Goal: Task Accomplishment & Management: Use online tool/utility

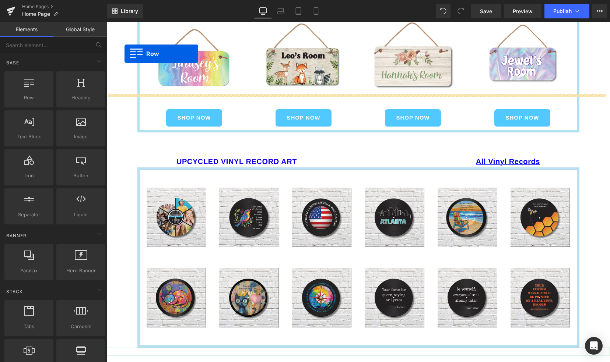
scroll to position [745, 0]
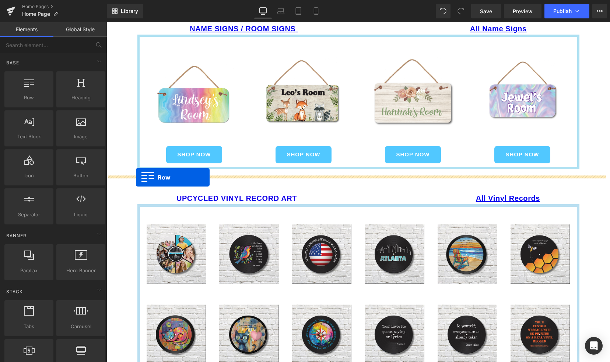
drag, startPoint x: 139, startPoint y: 264, endPoint x: 136, endPoint y: 178, distance: 86.6
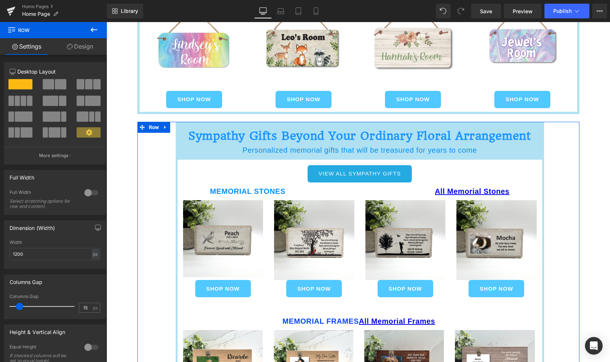
scroll to position [795, 0]
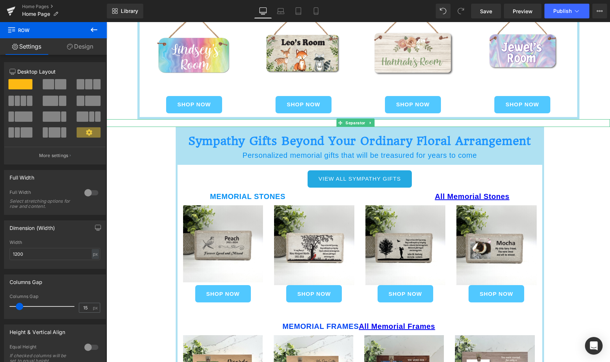
click at [163, 120] on div at bounding box center [357, 123] width 503 height 8
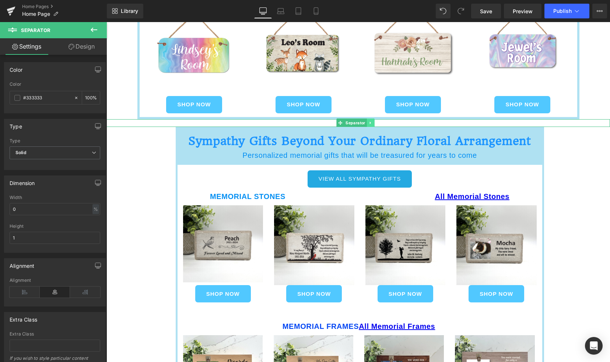
click at [371, 122] on icon at bounding box center [370, 123] width 4 height 4
click at [366, 122] on icon at bounding box center [367, 123] width 4 height 4
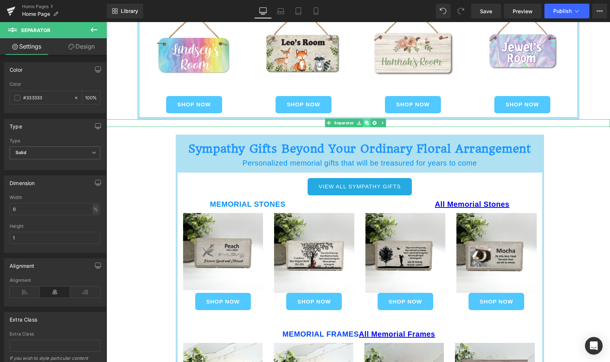
click at [366, 122] on icon at bounding box center [367, 123] width 4 height 4
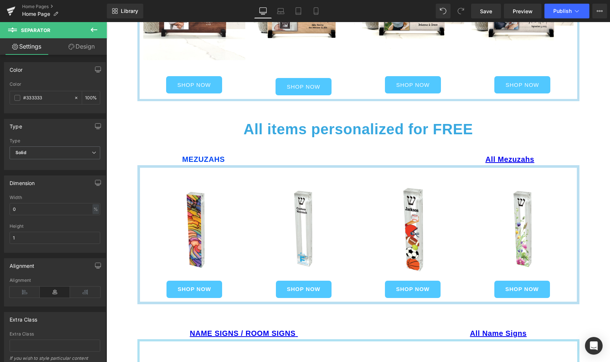
scroll to position [404, 0]
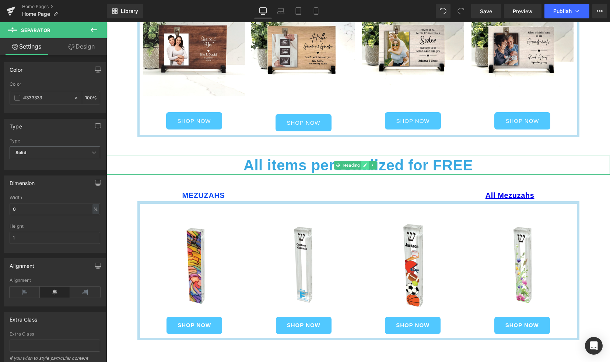
click at [365, 166] on link at bounding box center [365, 165] width 8 height 9
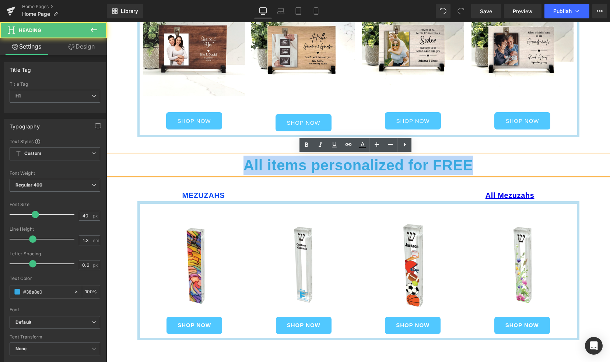
drag, startPoint x: 244, startPoint y: 161, endPoint x: 483, endPoint y: 169, distance: 239.1
click at [483, 169] on h1 "All items personalized for FREE" at bounding box center [357, 165] width 503 height 19
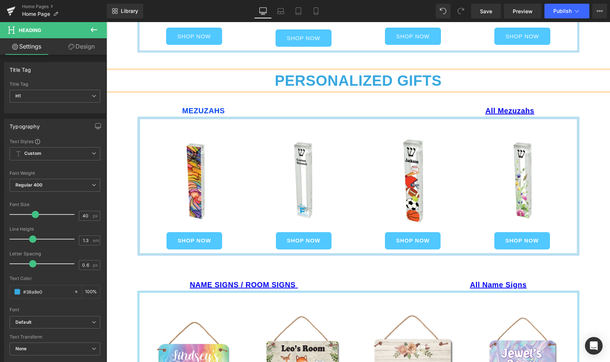
scroll to position [476, 0]
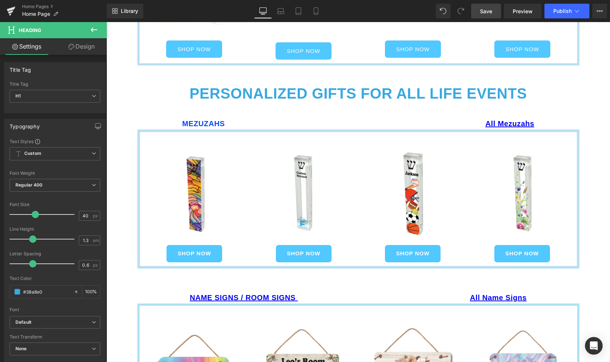
click at [488, 11] on span "Save" at bounding box center [486, 11] width 12 height 8
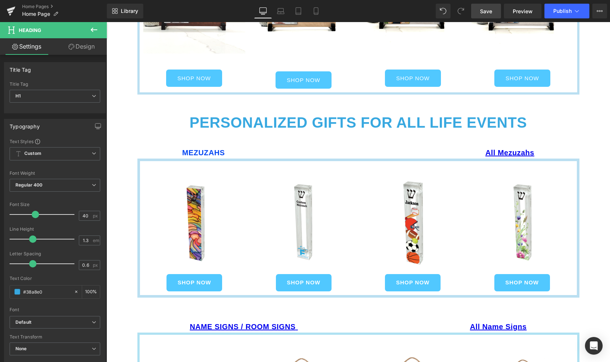
scroll to position [447, 0]
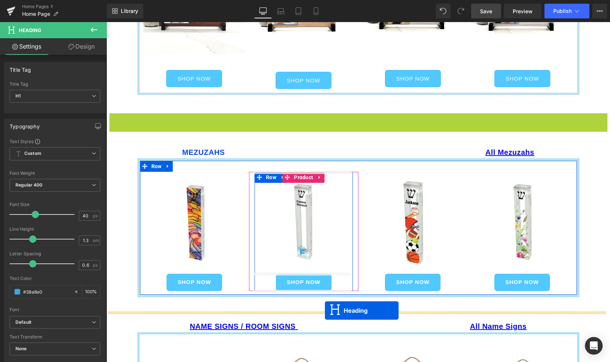
drag, startPoint x: 340, startPoint y: 122, endPoint x: 325, endPoint y: 311, distance: 189.2
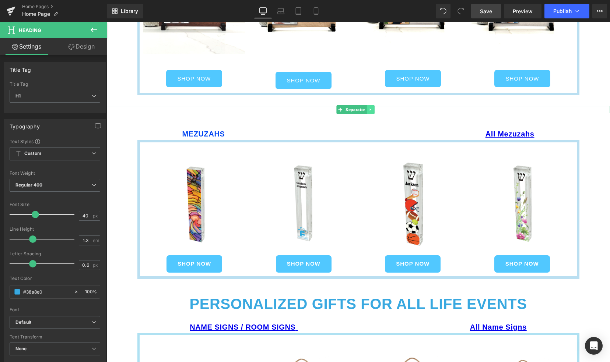
click at [370, 108] on icon at bounding box center [370, 110] width 4 height 4
click at [373, 109] on icon at bounding box center [374, 110] width 4 height 4
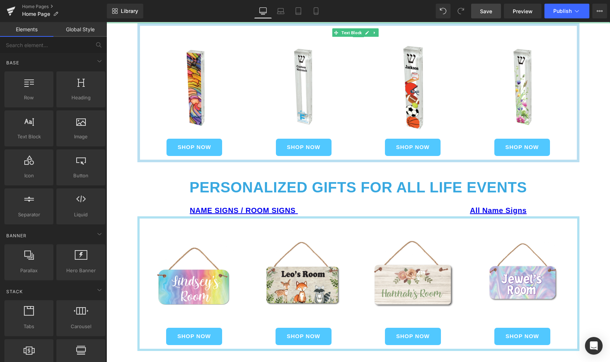
scroll to position [560, 0]
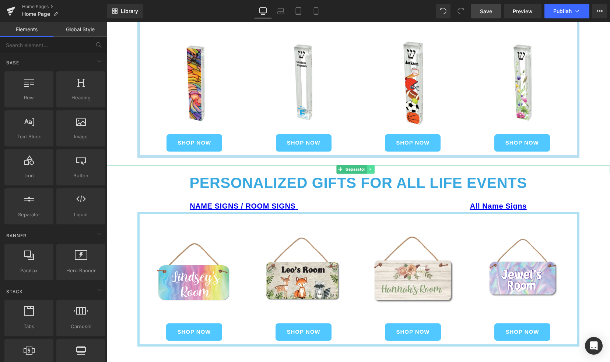
click at [368, 168] on icon at bounding box center [370, 169] width 4 height 4
click at [367, 168] on icon at bounding box center [367, 169] width 4 height 4
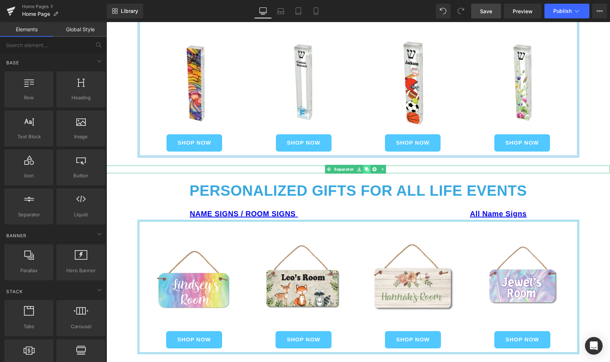
scroll to position [582, 0]
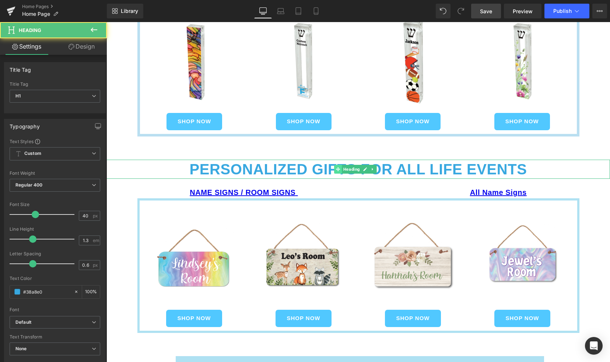
click at [341, 171] on div "PERSONALIZED GIFTS FOR ALL LIFE EVENTS Heading" at bounding box center [357, 169] width 503 height 19
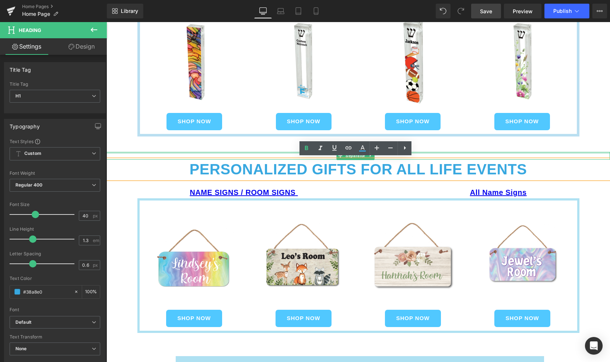
click at [288, 152] on div at bounding box center [357, 153] width 503 height 2
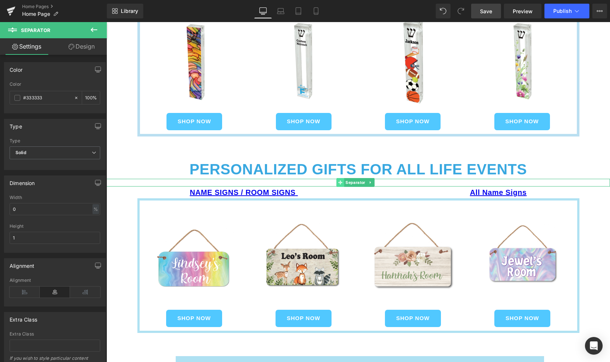
drag, startPoint x: 341, startPoint y: 155, endPoint x: 342, endPoint y: 182, distance: 26.9
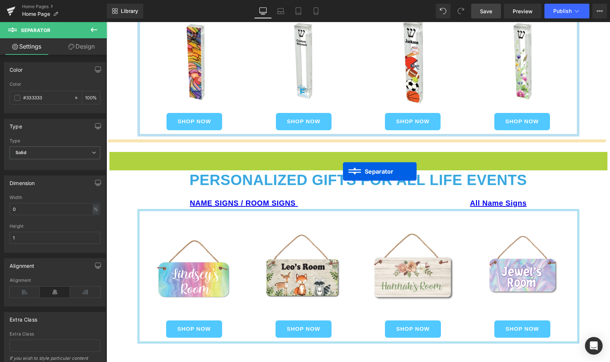
scroll to position [593, 0]
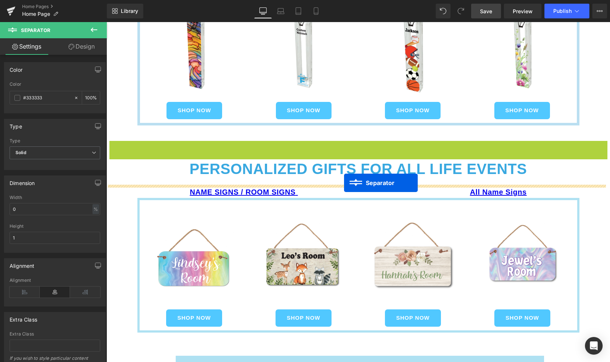
drag, startPoint x: 339, startPoint y: 152, endPoint x: 344, endPoint y: 183, distance: 30.9
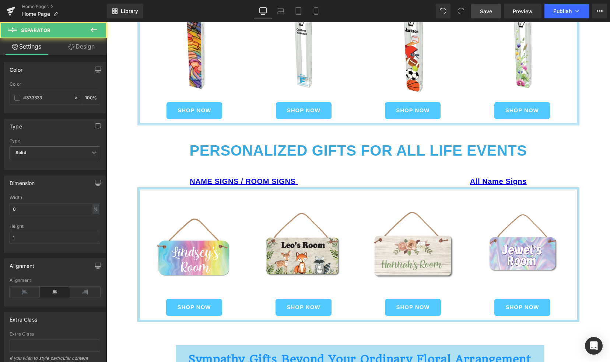
scroll to position [574, 0]
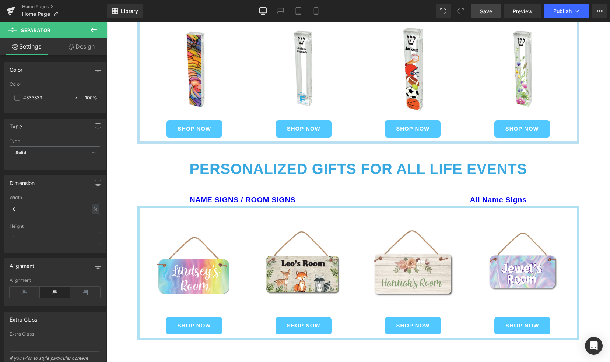
click at [106, 22] on div at bounding box center [106, 22] width 0 height 0
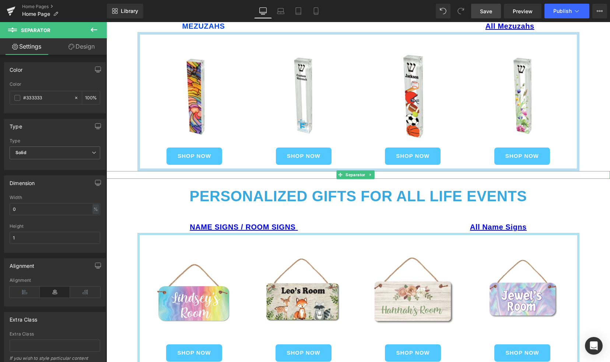
scroll to position [537, 0]
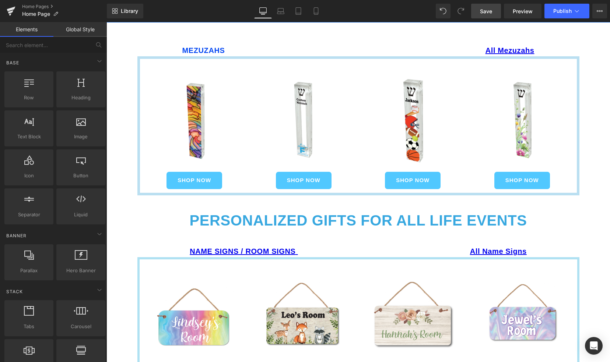
scroll to position [533, 0]
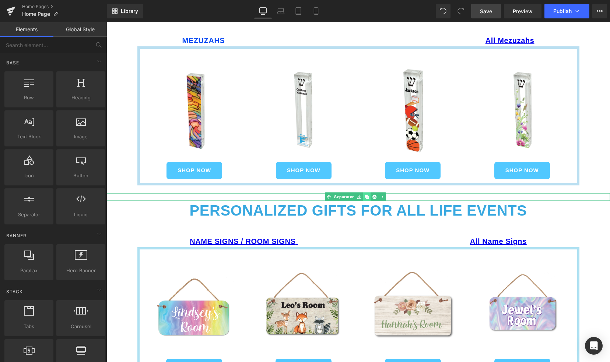
click at [366, 196] on icon at bounding box center [367, 197] width 4 height 4
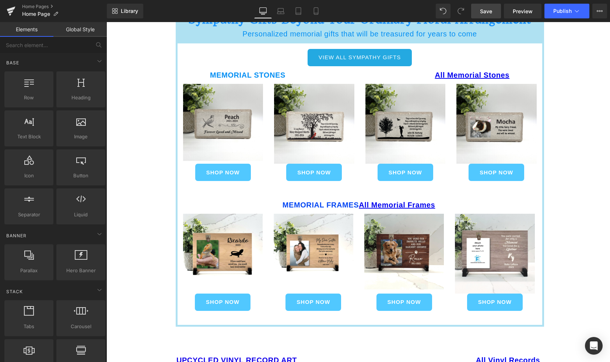
scroll to position [941, 0]
